Goal: Navigation & Orientation: Find specific page/section

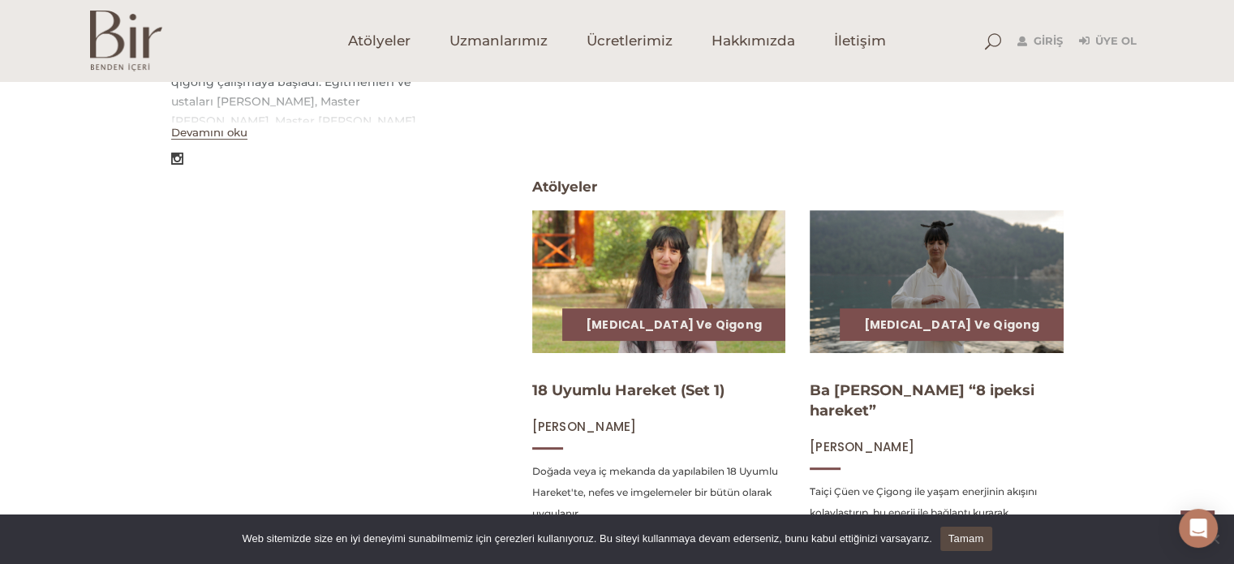
scroll to position [649, 0]
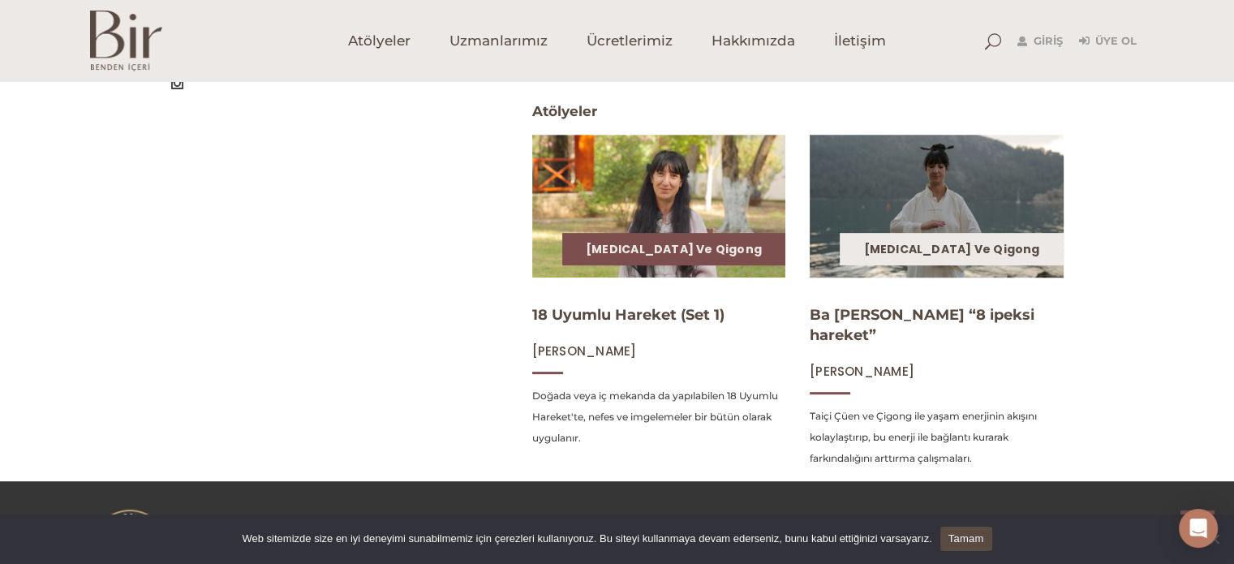
click at [970, 239] on div "[MEDICAL_DATA] ve Qigong" at bounding box center [951, 249] width 223 height 32
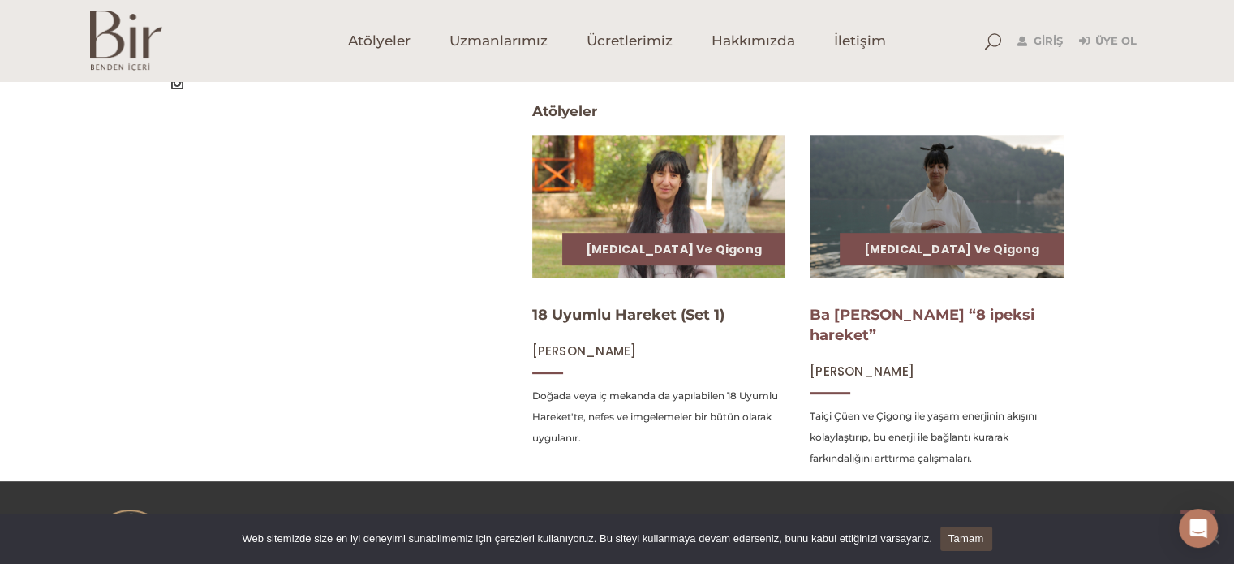
click at [970, 315] on link "Ba Duan Jin “8 ipeksi hareket”" at bounding box center [922, 325] width 225 height 38
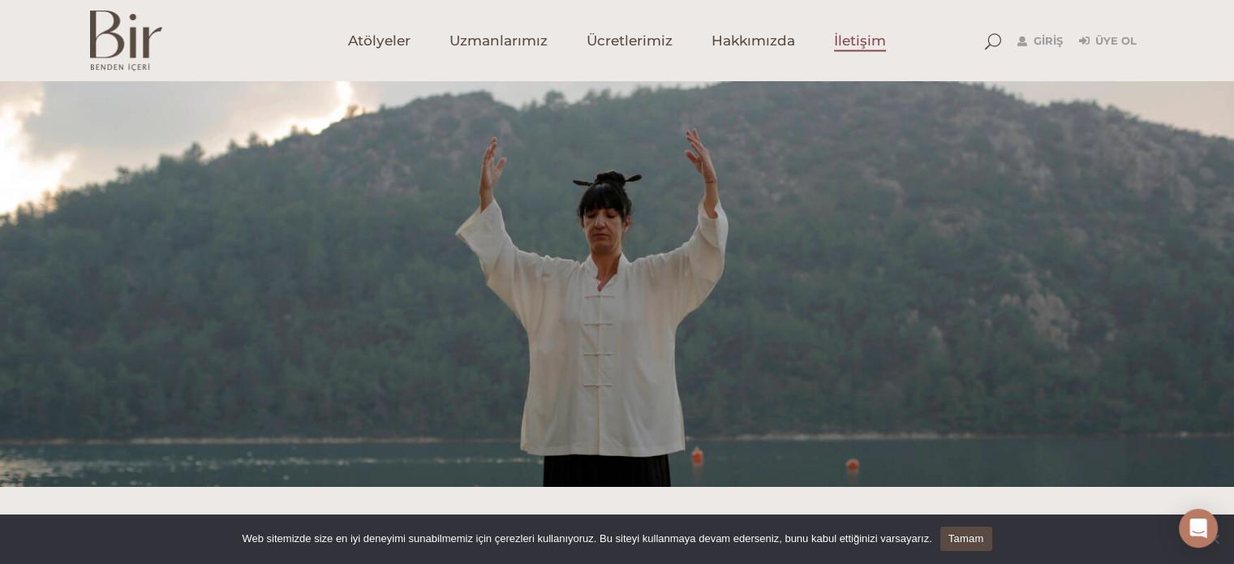
click at [861, 42] on span "İletişim" at bounding box center [860, 41] width 52 height 19
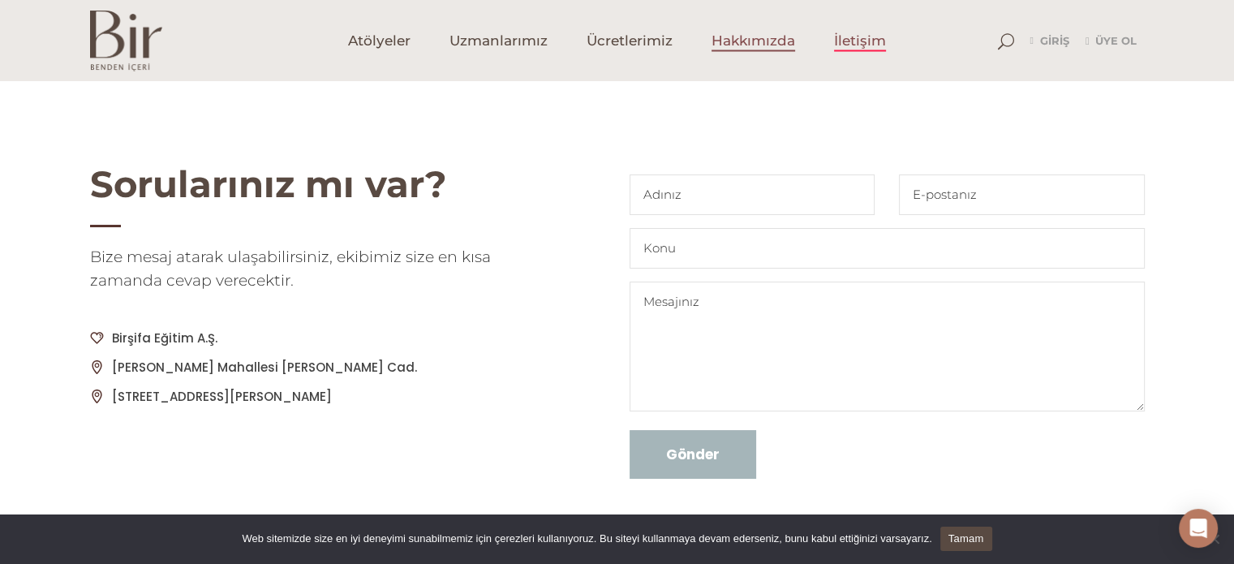
click at [746, 41] on span "Hakkımızda" at bounding box center [754, 41] width 84 height 19
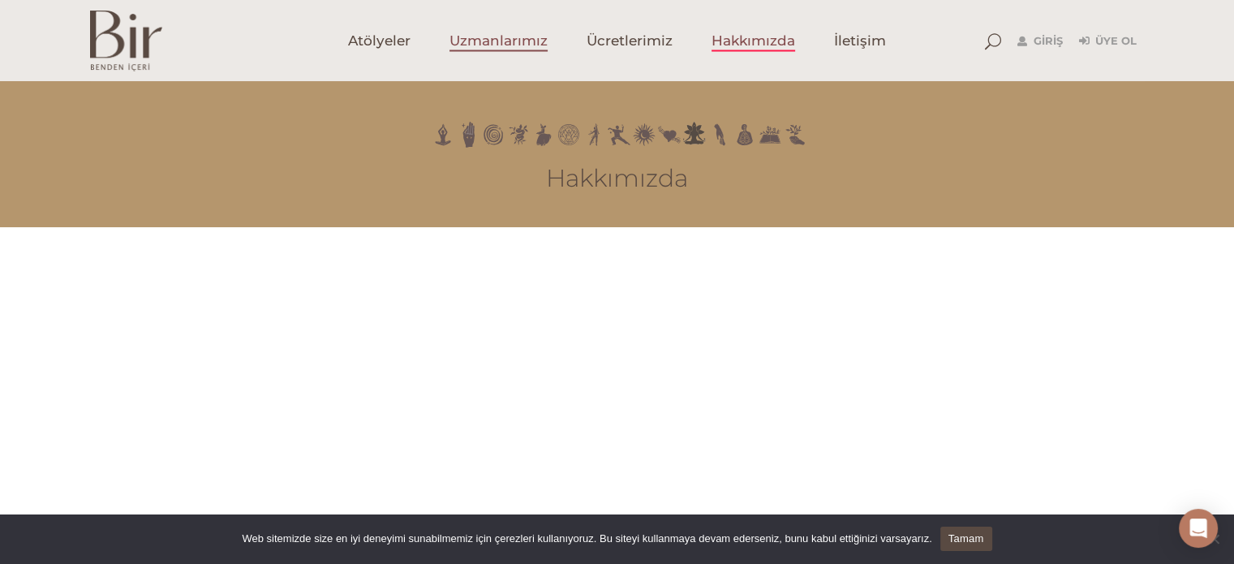
click at [503, 45] on span "Uzmanlarımız" at bounding box center [498, 41] width 98 height 19
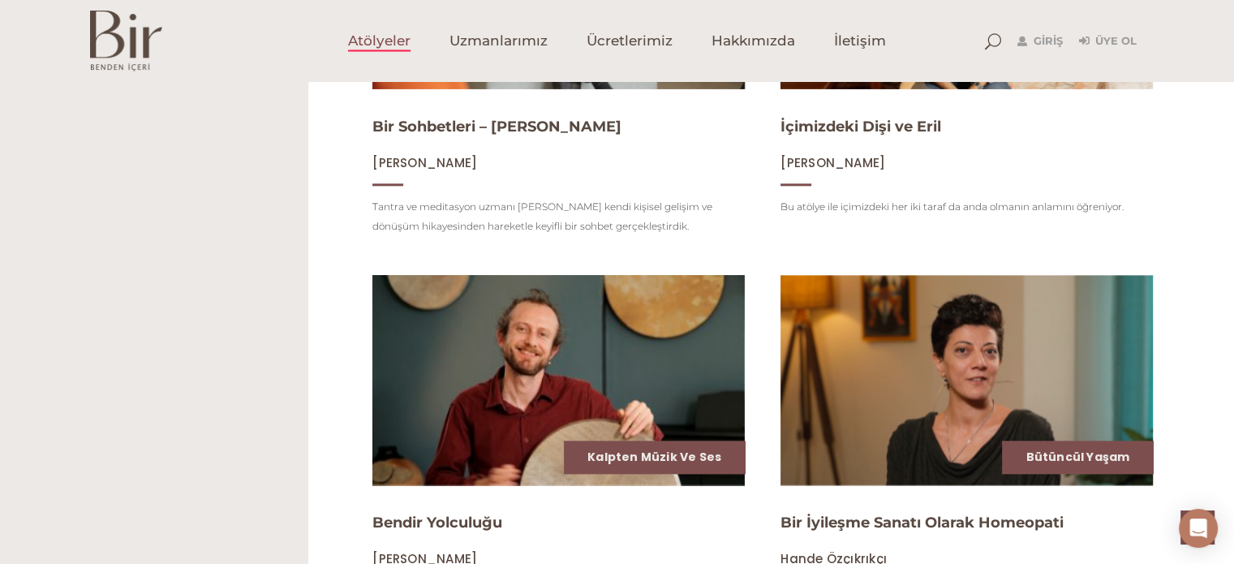
scroll to position [1785, 0]
